Goal: Task Accomplishment & Management: Manage account settings

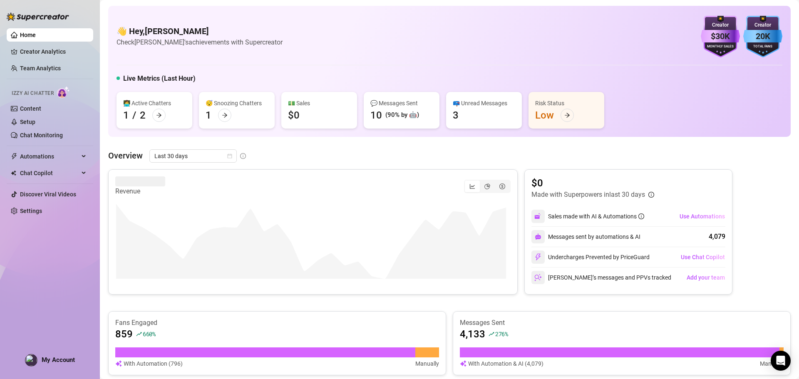
click at [60, 359] on span "My Account" at bounding box center [58, 359] width 33 height 7
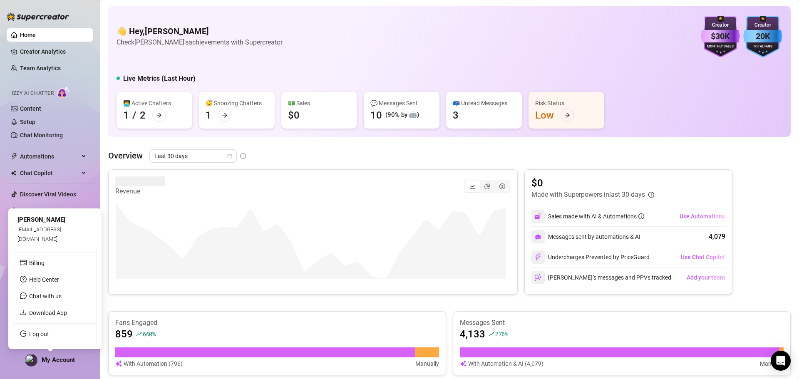
click at [39, 331] on link "Log out" at bounding box center [39, 334] width 20 height 7
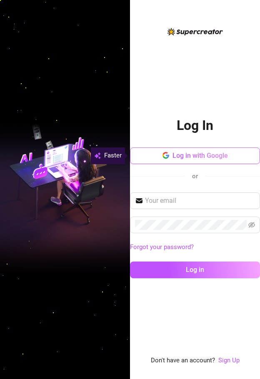
click at [194, 159] on span "Log in with Google" at bounding box center [199, 155] width 55 height 8
